Goal: Browse casually

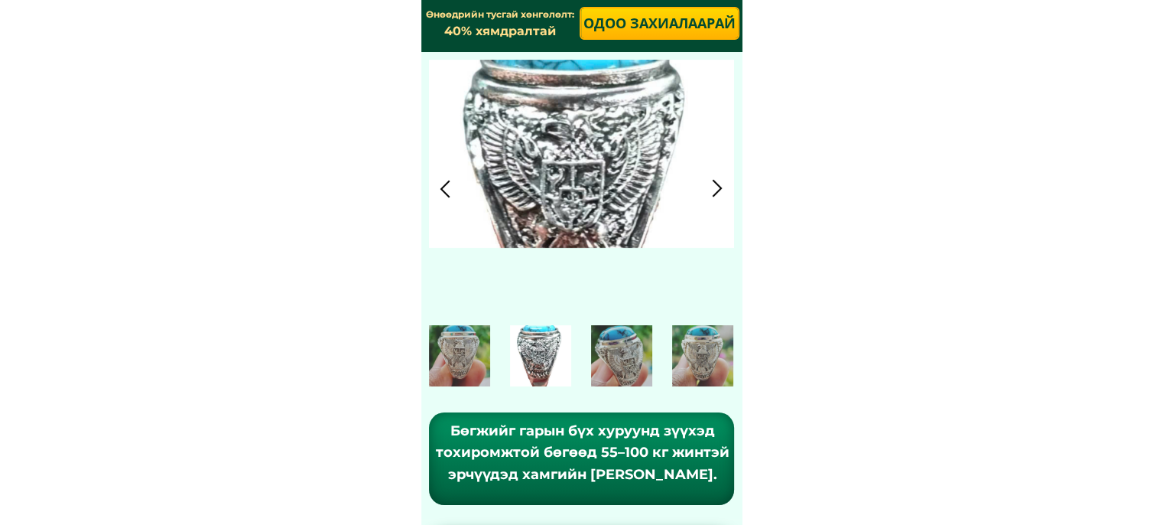
scroll to position [6, 0]
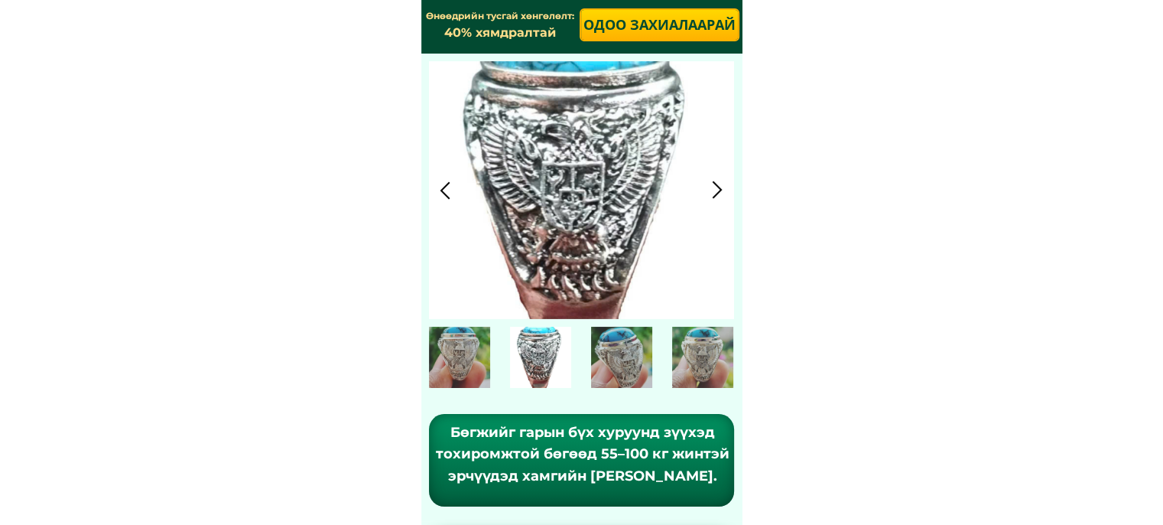
click at [716, 186] on div at bounding box center [717, 189] width 25 height 25
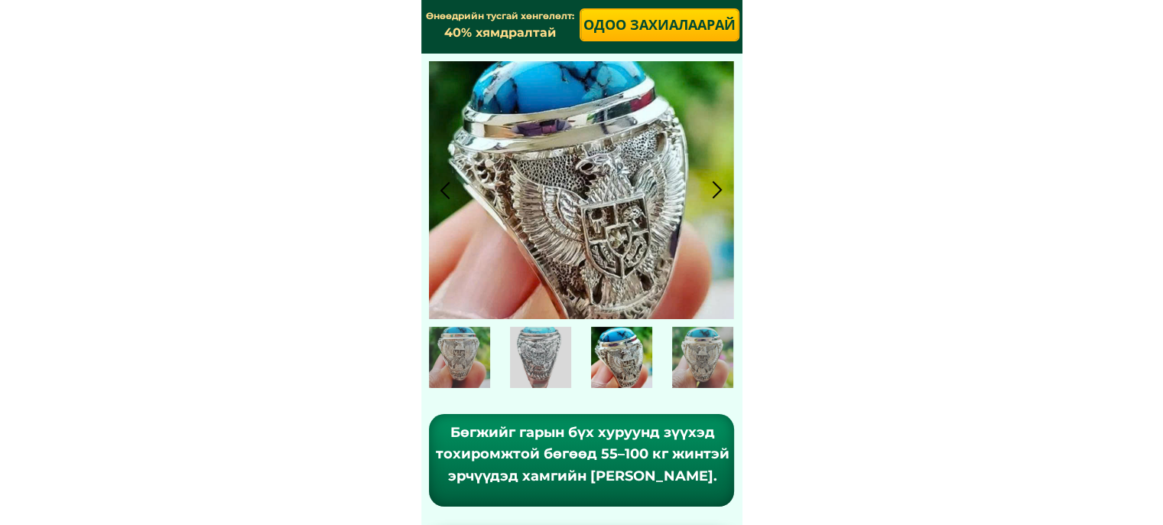
click at [716, 186] on div at bounding box center [717, 189] width 25 height 25
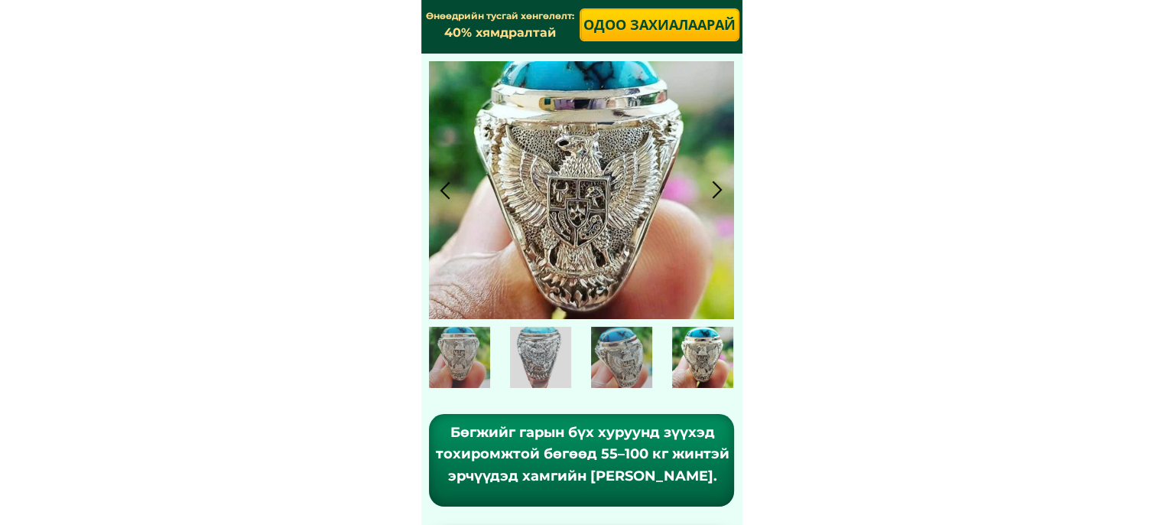
click at [449, 188] on div at bounding box center [445, 189] width 25 height 25
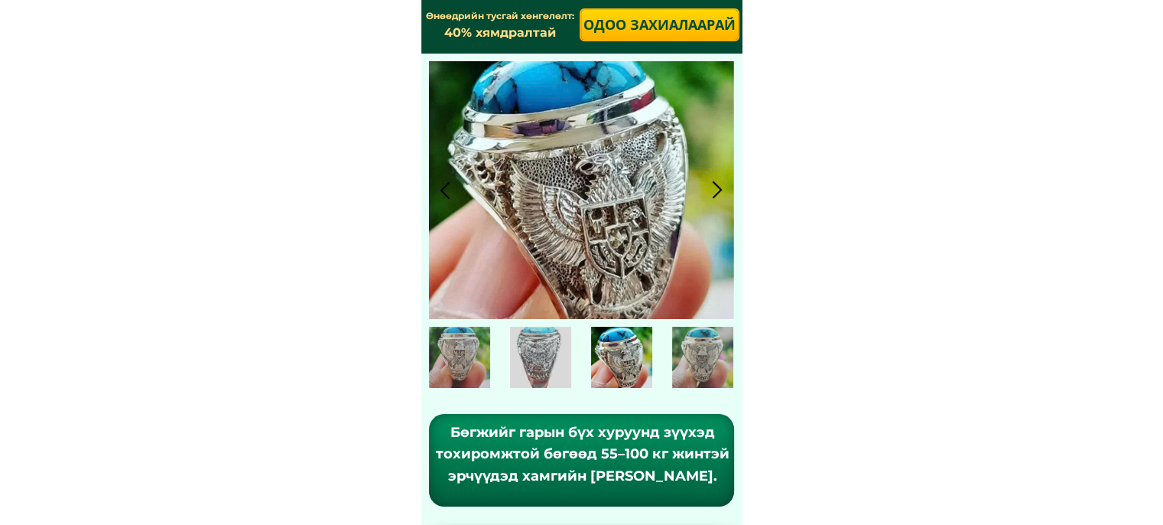
click at [449, 188] on div at bounding box center [445, 189] width 25 height 25
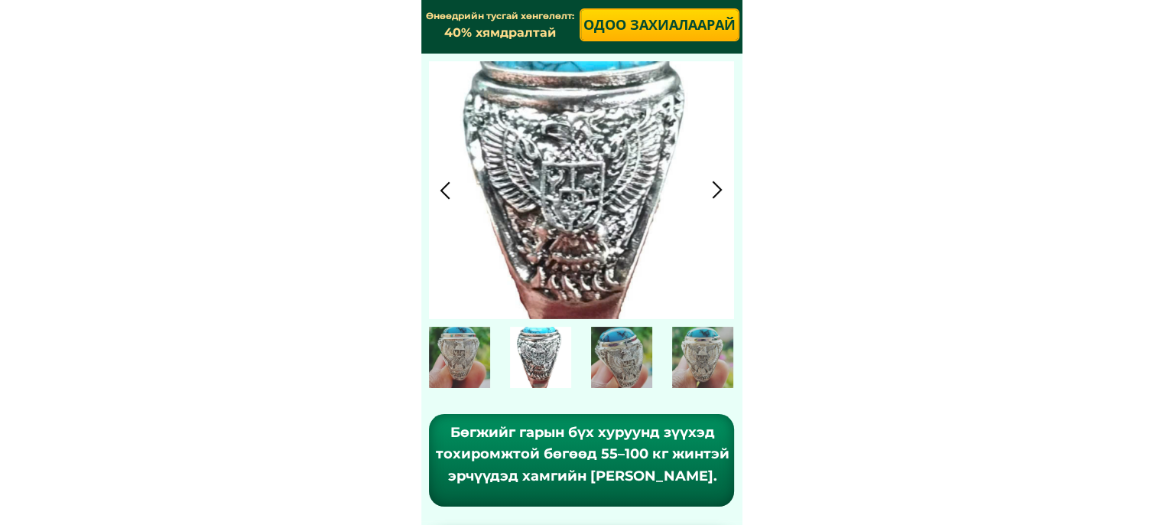
click at [449, 188] on div at bounding box center [445, 189] width 25 height 25
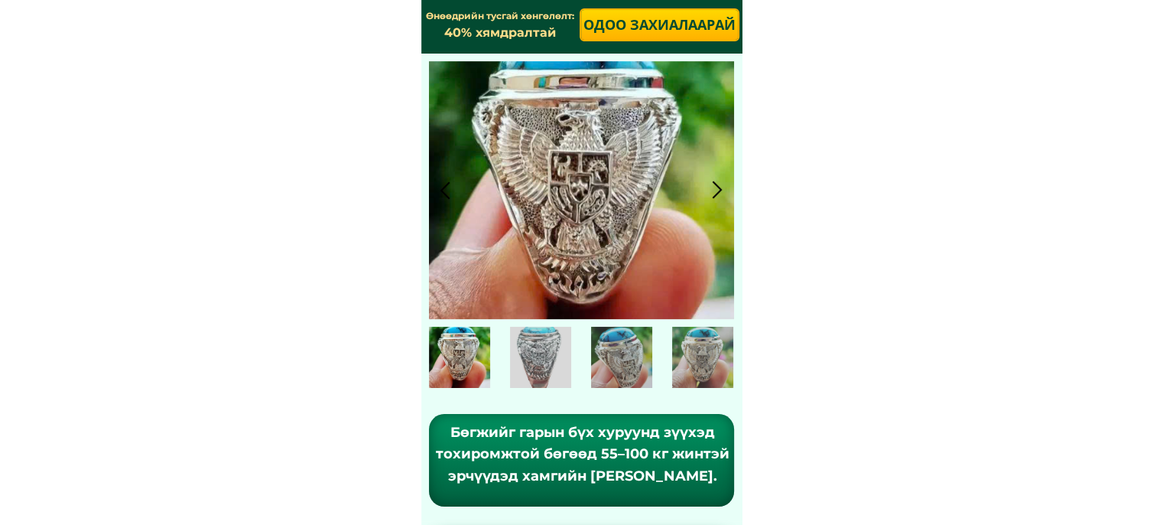
click at [475, 352] on div at bounding box center [459, 357] width 61 height 61
click at [720, 179] on div at bounding box center [717, 189] width 25 height 25
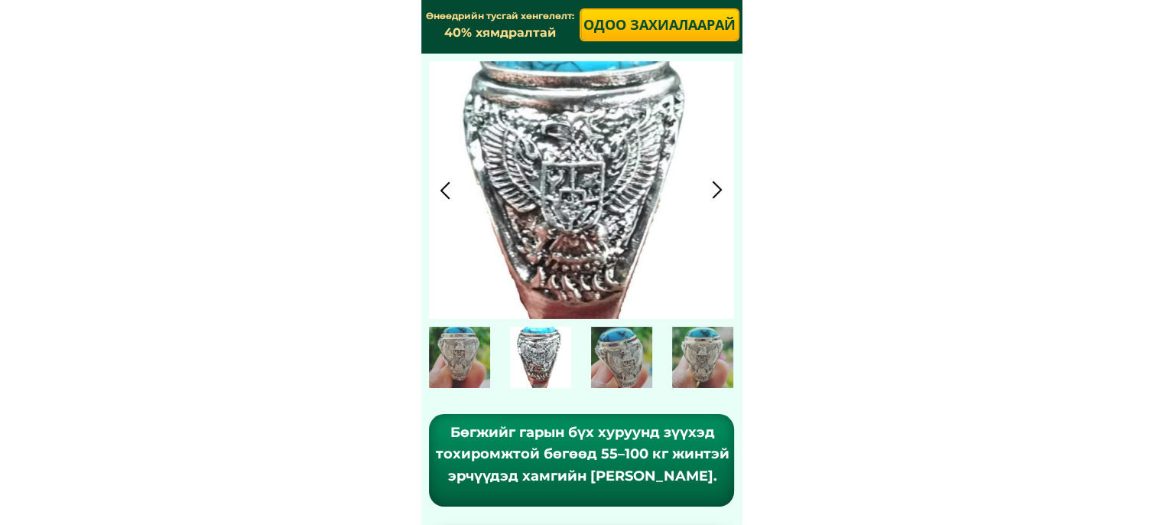
click at [720, 179] on div at bounding box center [717, 189] width 25 height 25
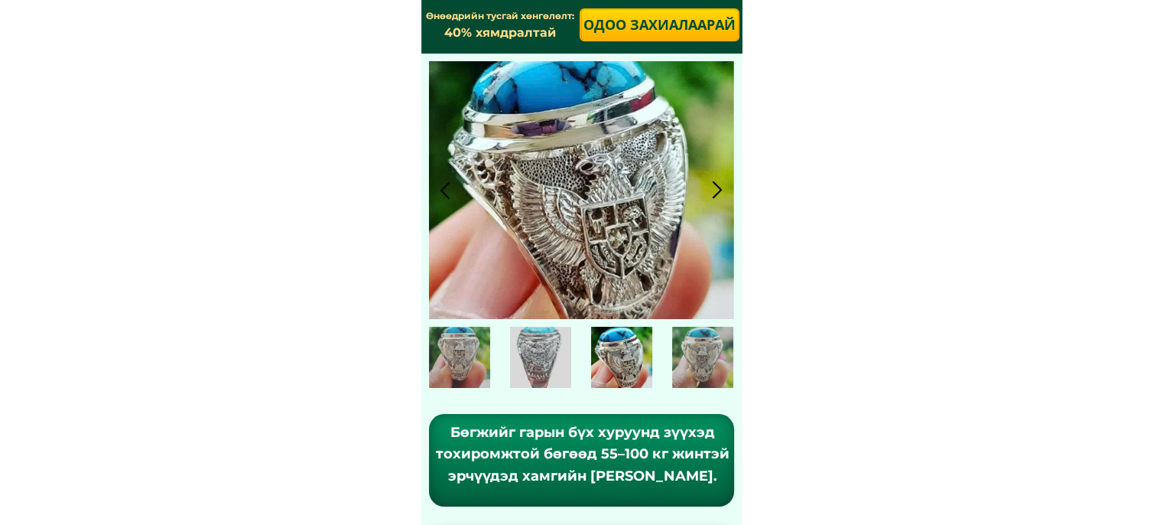
click at [720, 179] on div at bounding box center [717, 189] width 25 height 25
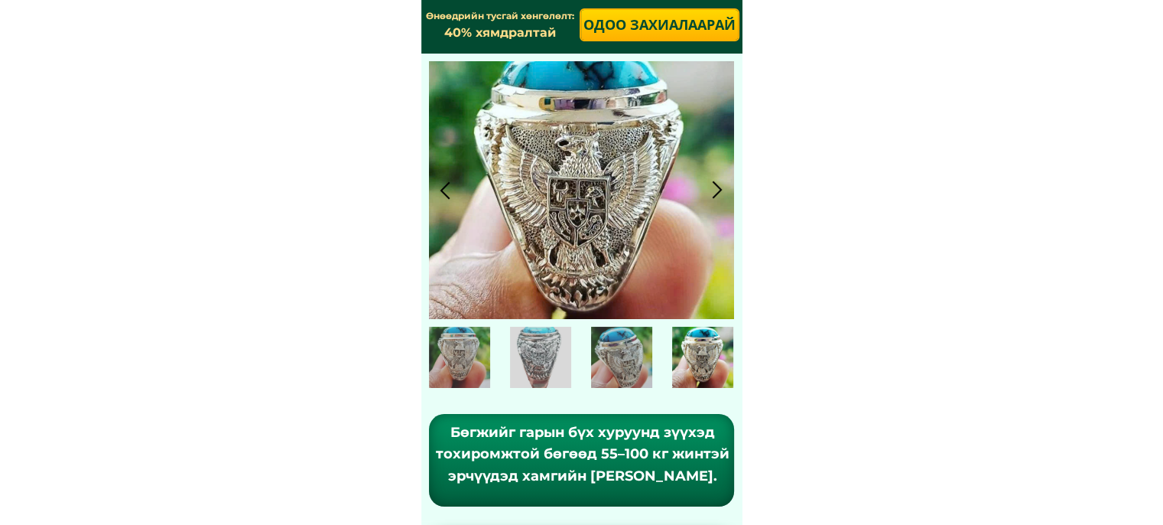
click at [720, 179] on div at bounding box center [717, 189] width 25 height 25
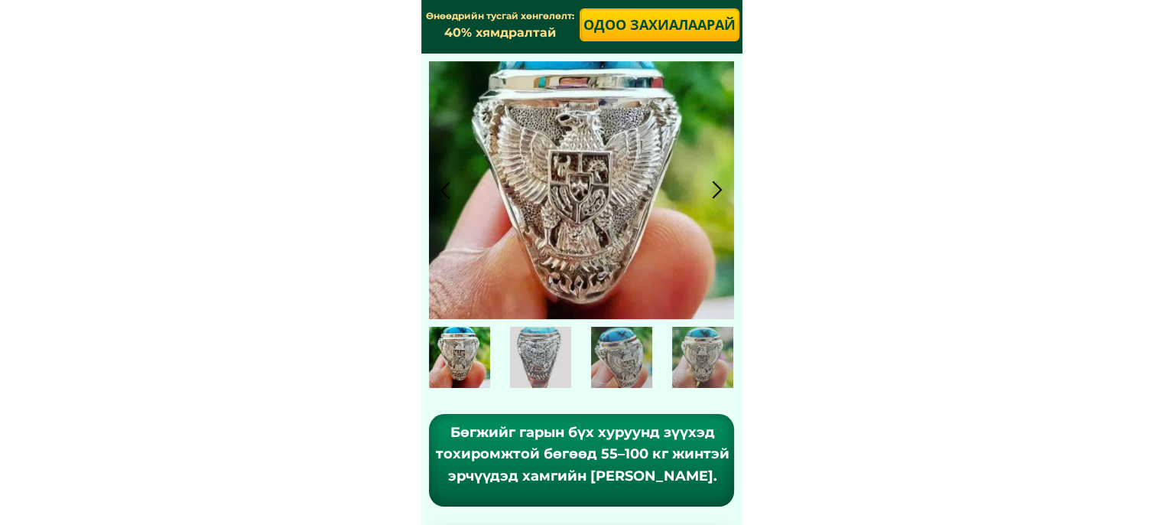
click at [720, 179] on div at bounding box center [717, 189] width 25 height 25
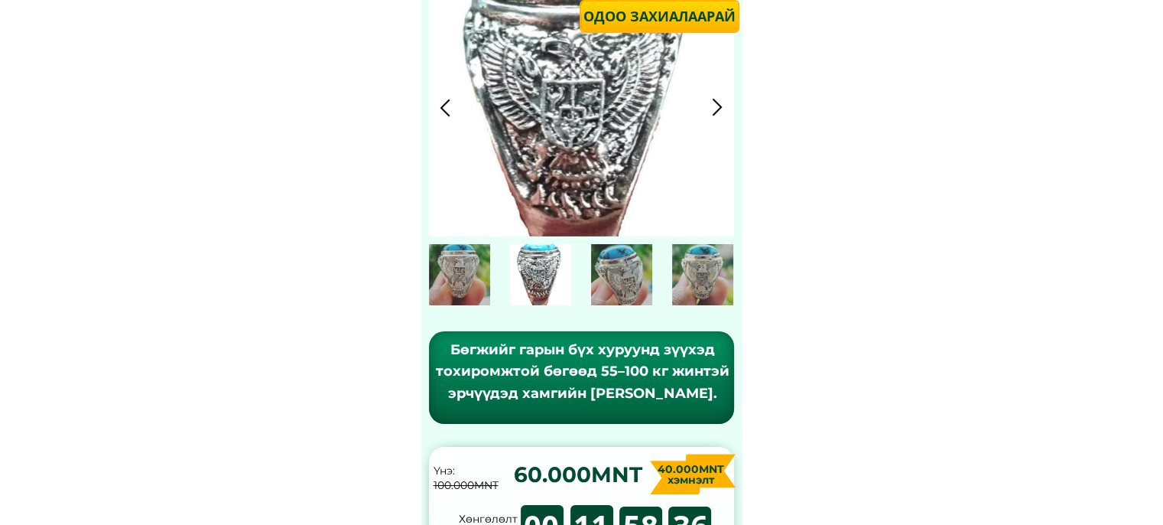
scroll to position [0, 0]
